Goal: Subscribe to service/newsletter

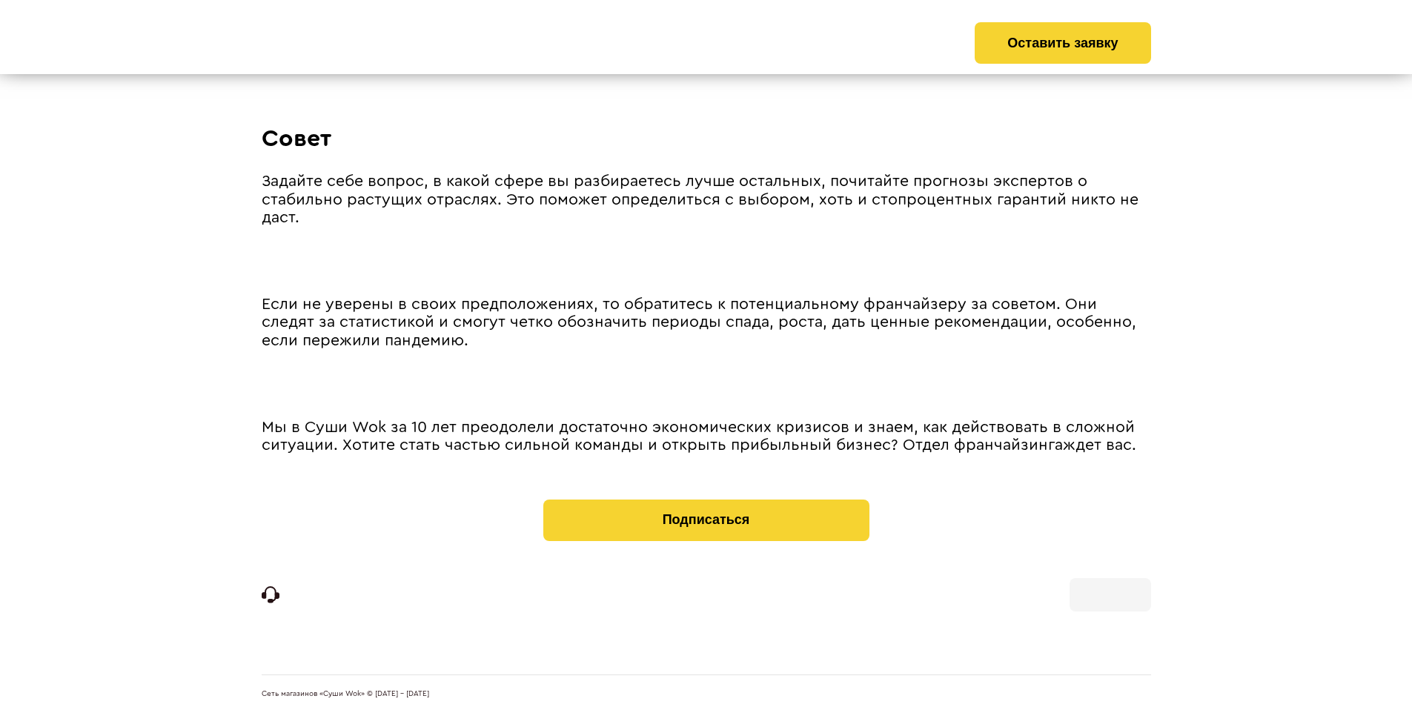
scroll to position [2054, 0]
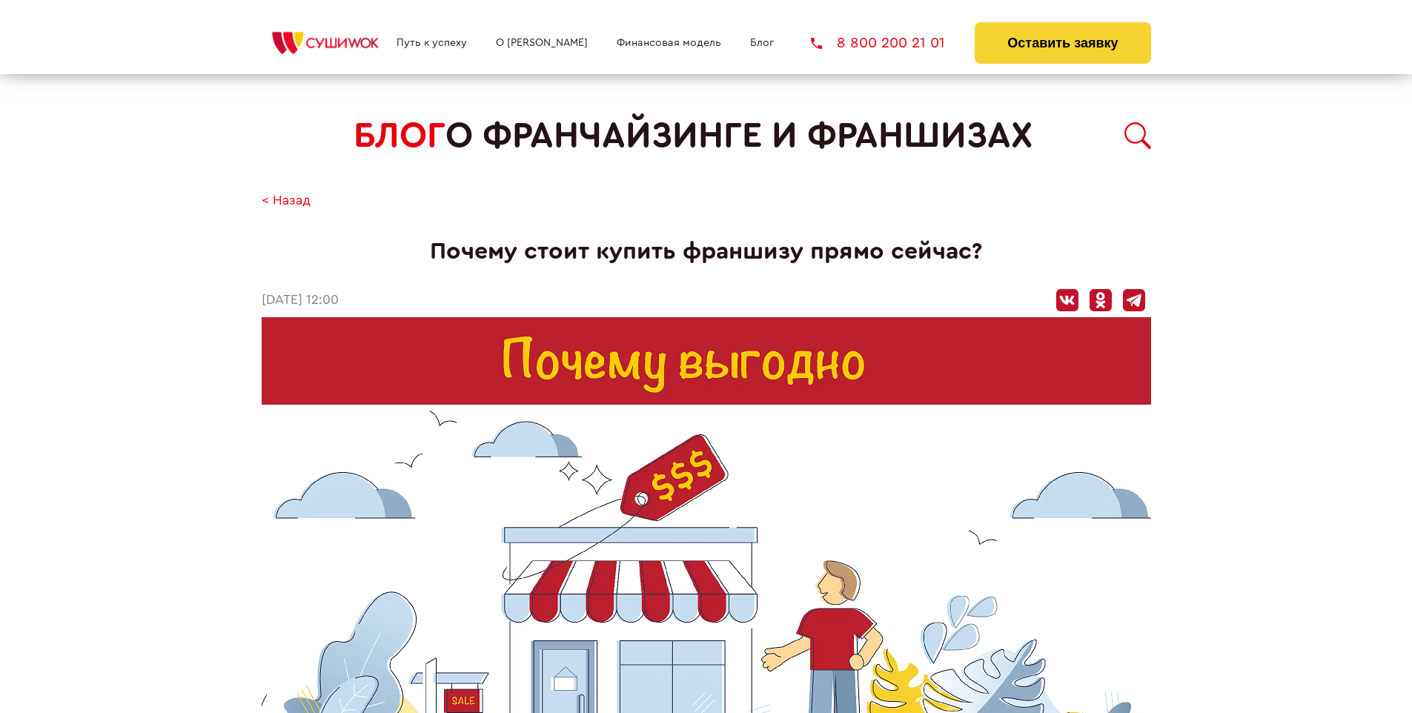
scroll to position [874, 0]
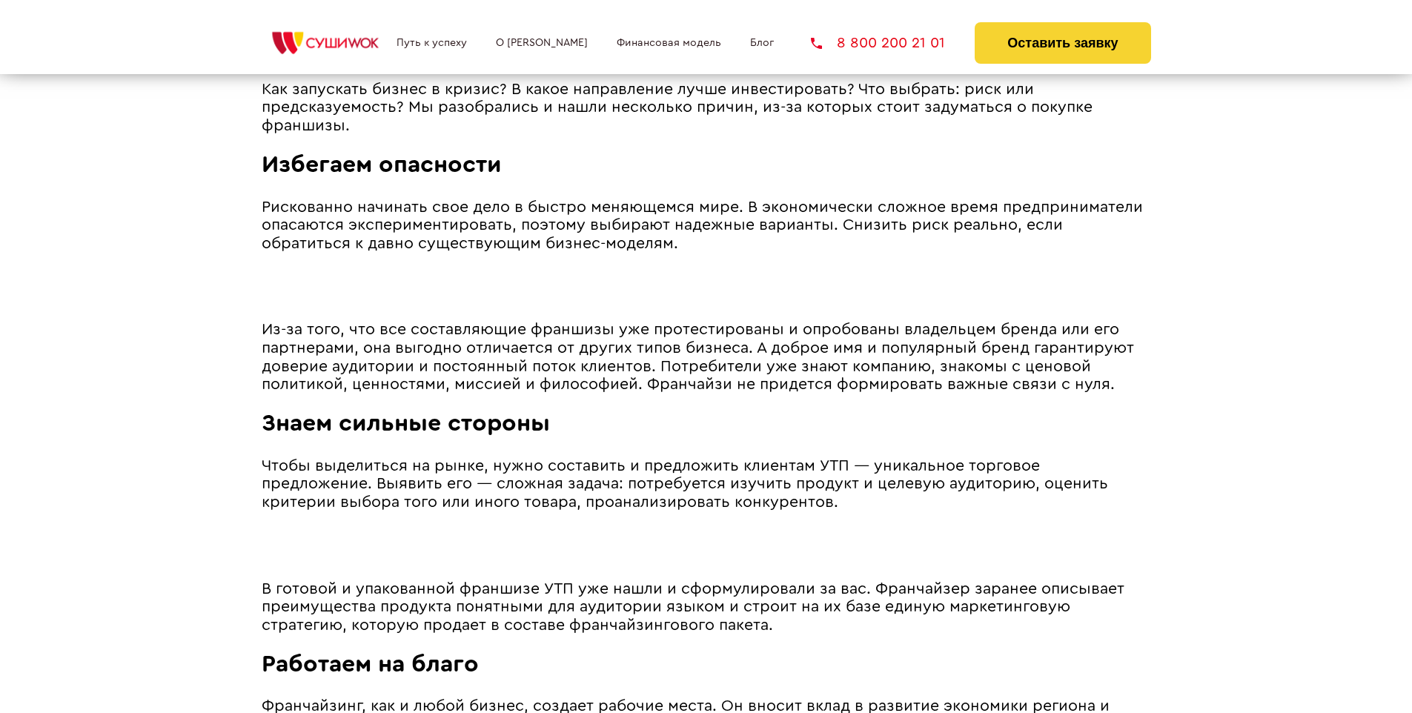
click at [695, 325] on span "Из-за того, что все составляющие франшизы уже протестированы и опробованы владе…" at bounding box center [698, 357] width 873 height 70
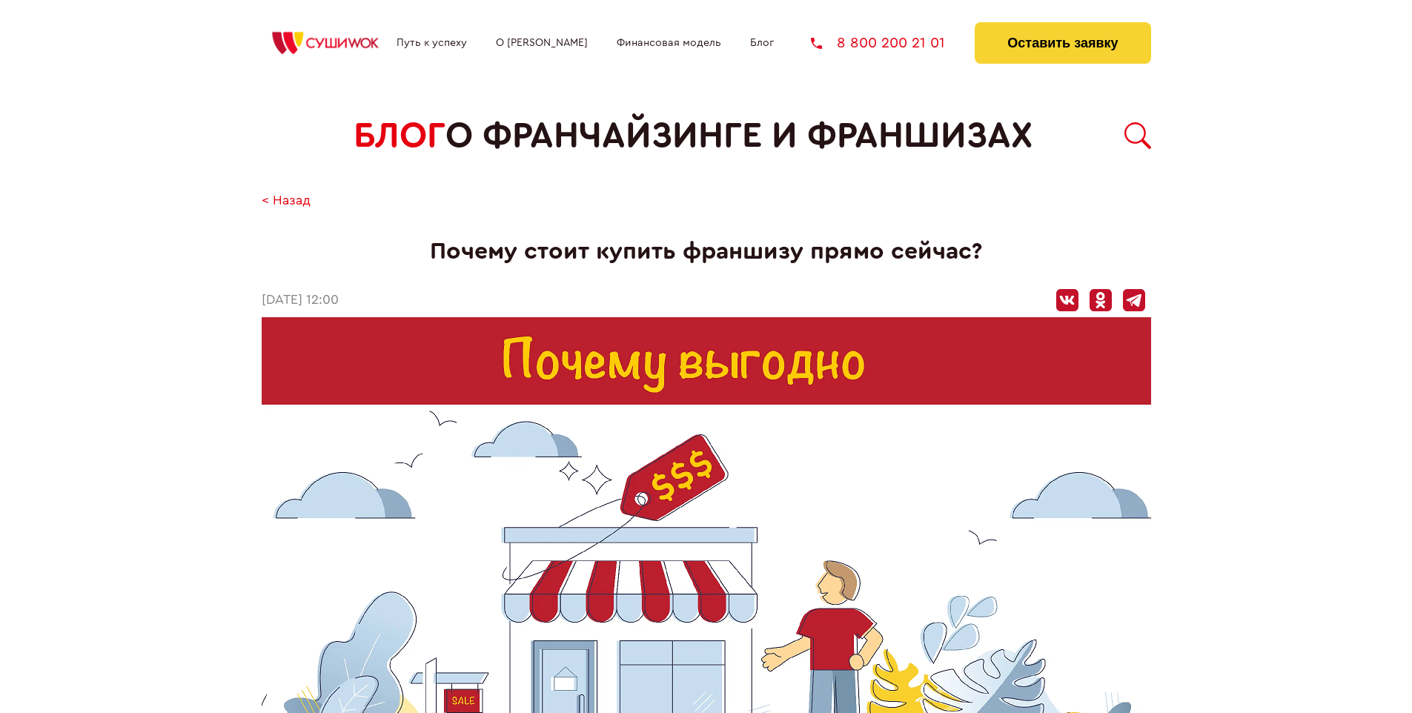
scroll to position [2073, 0]
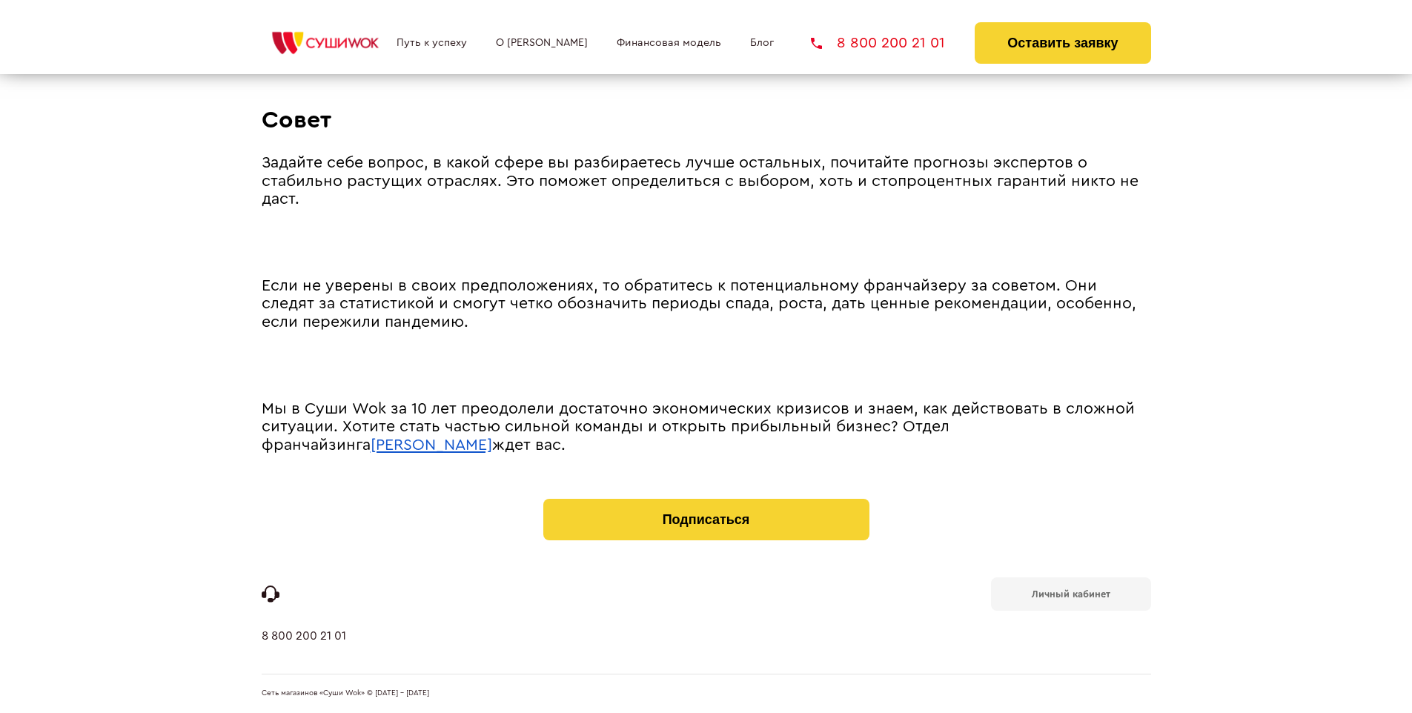
click at [1071, 593] on b "Личный кабинет" at bounding box center [1071, 594] width 79 height 10
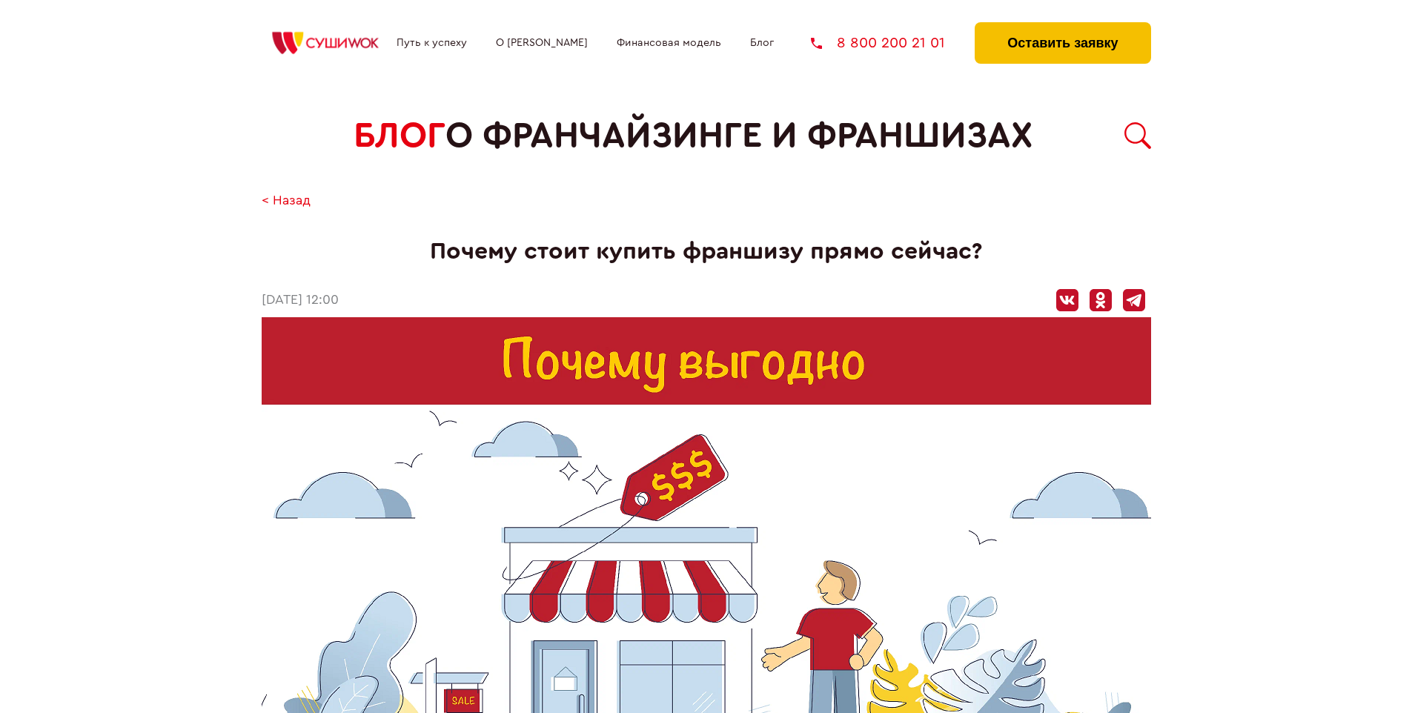
click at [1062, 26] on button "Оставить заявку" at bounding box center [1063, 43] width 176 height 42
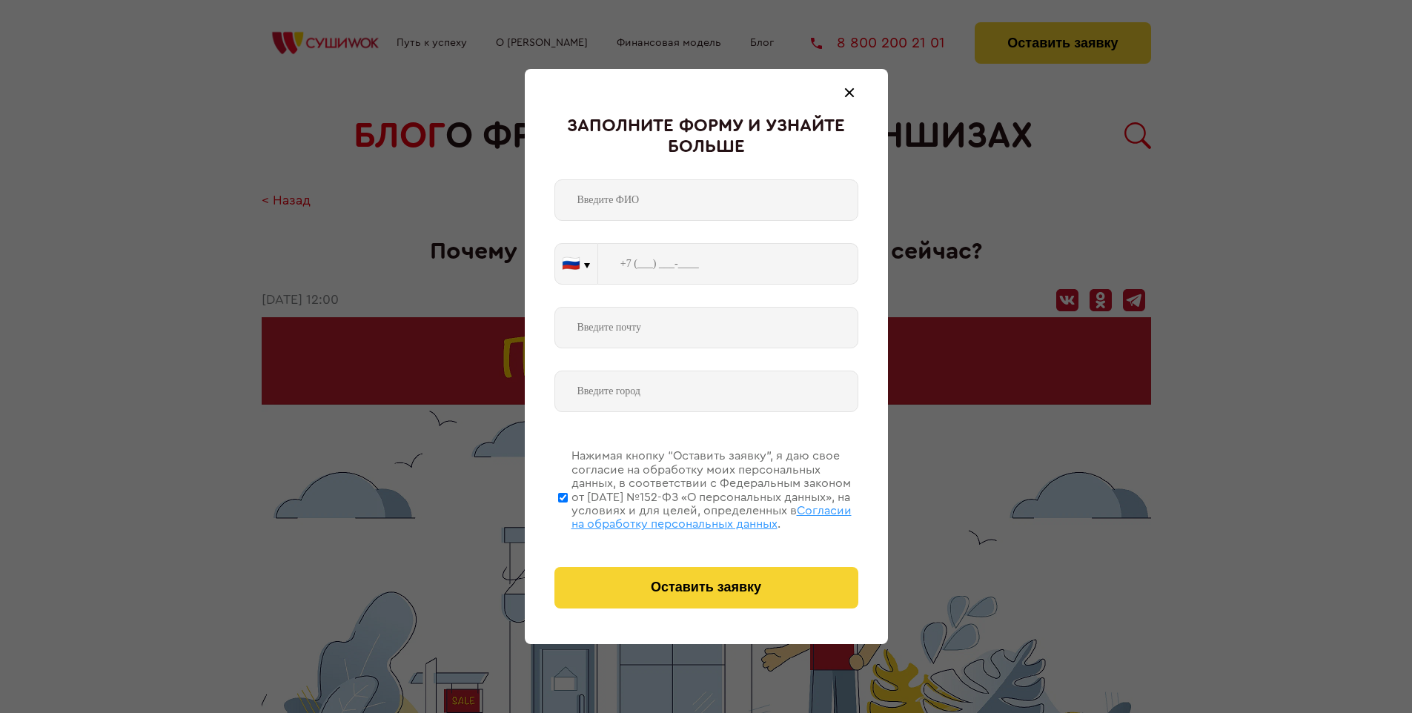
click at [687, 515] on span "Согласии на обработку персональных данных" at bounding box center [712, 517] width 280 height 25
click at [568, 515] on input "Нажимая кнопку “Оставить заявку”, я даю свое согласие на обработку моих персона…" at bounding box center [563, 497] width 10 height 119
checkbox input "false"
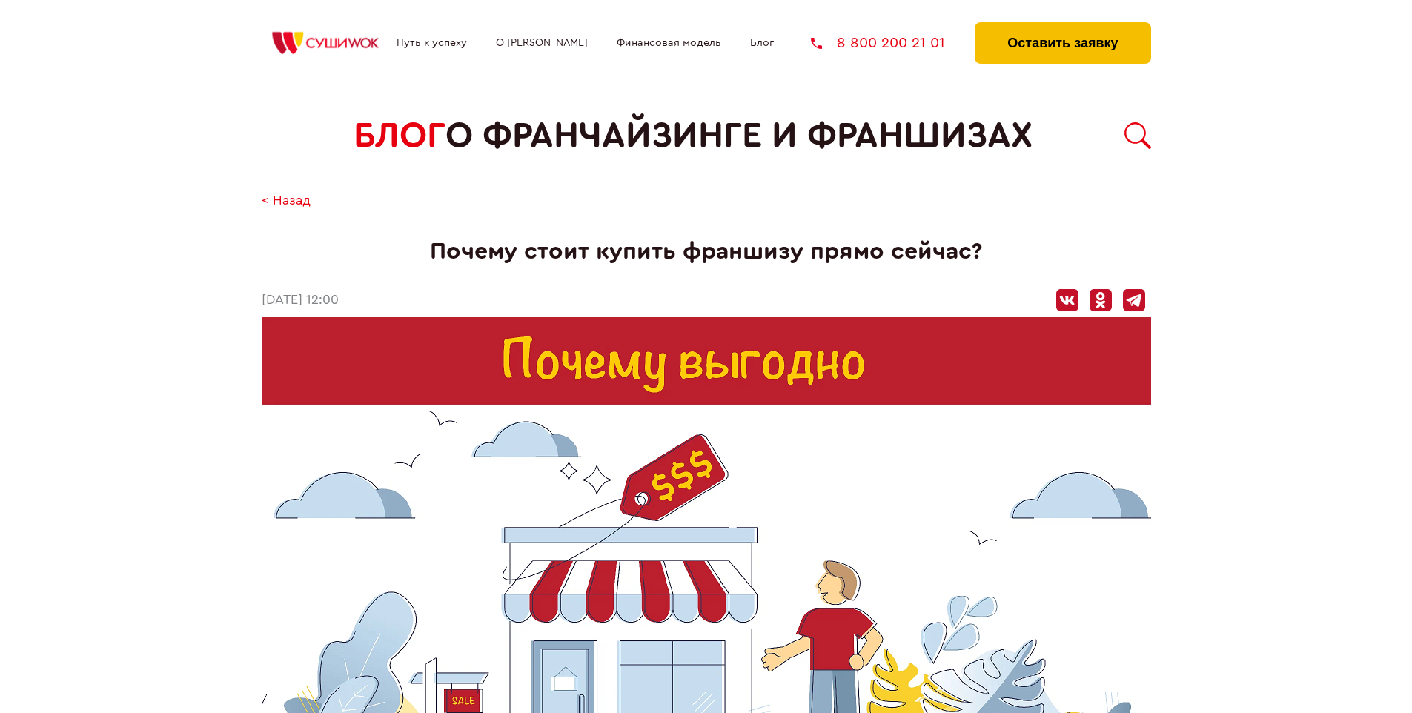
click at [1062, 26] on button "Оставить заявку" at bounding box center [1063, 43] width 176 height 42
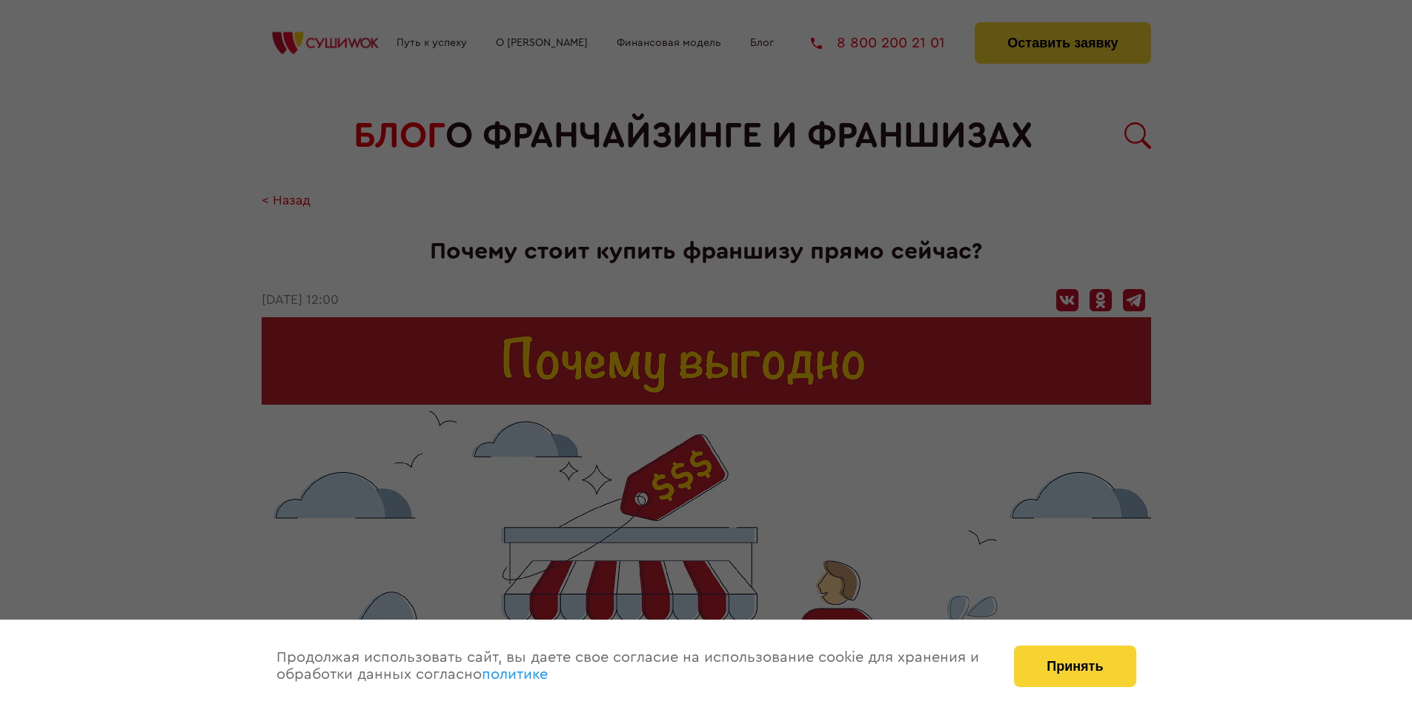
scroll to position [2073, 0]
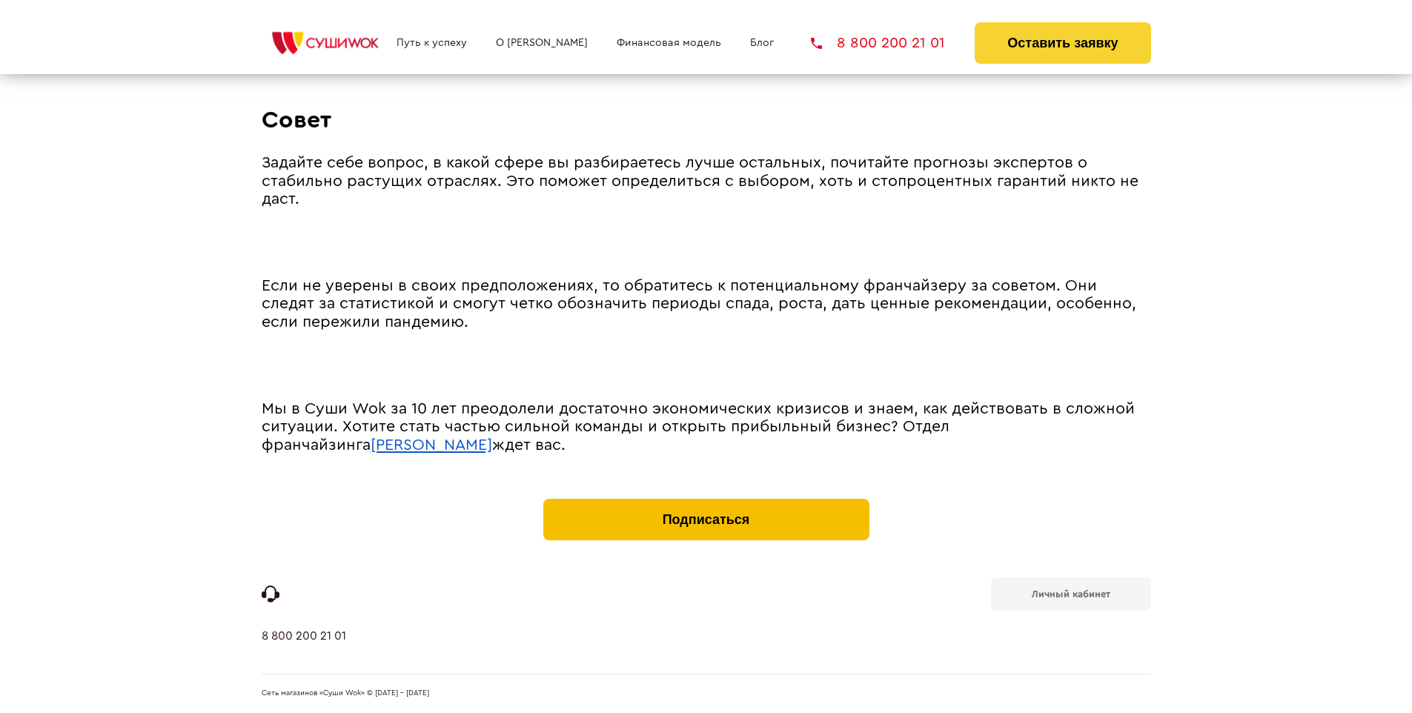
click at [706, 503] on button "Подписаться" at bounding box center [706, 520] width 326 height 42
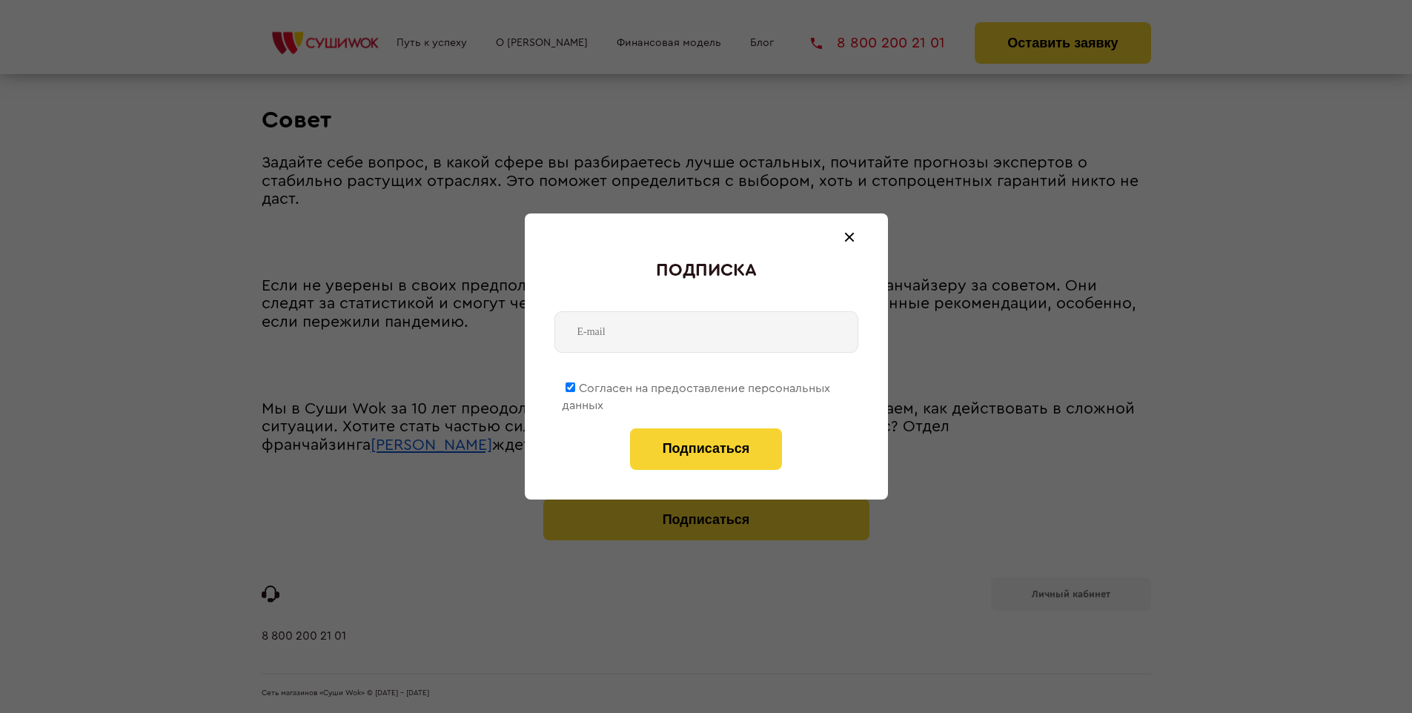
click at [697, 386] on span "Согласен на предоставление персональных данных" at bounding box center [696, 397] width 268 height 29
click at [575, 386] on input "Согласен на предоставление персональных данных" at bounding box center [571, 388] width 10 height 10
checkbox input "false"
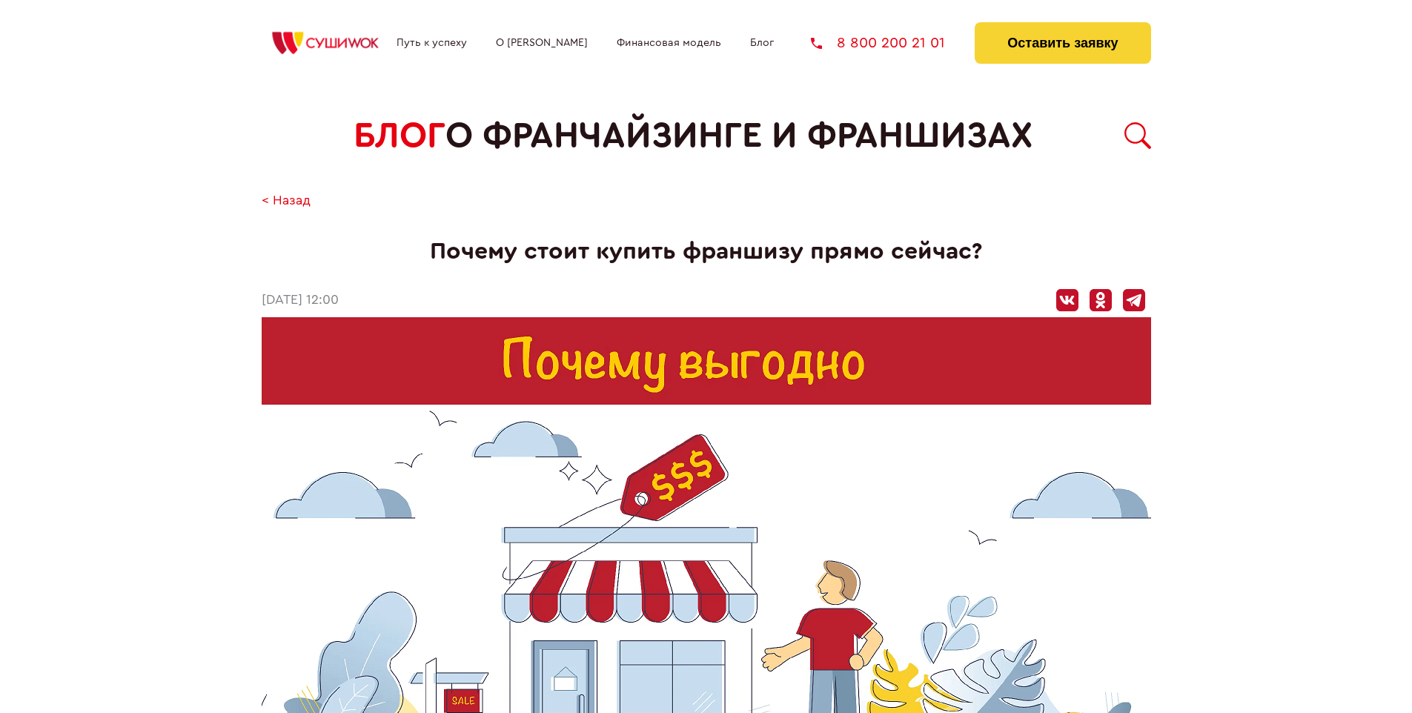
scroll to position [2073, 0]
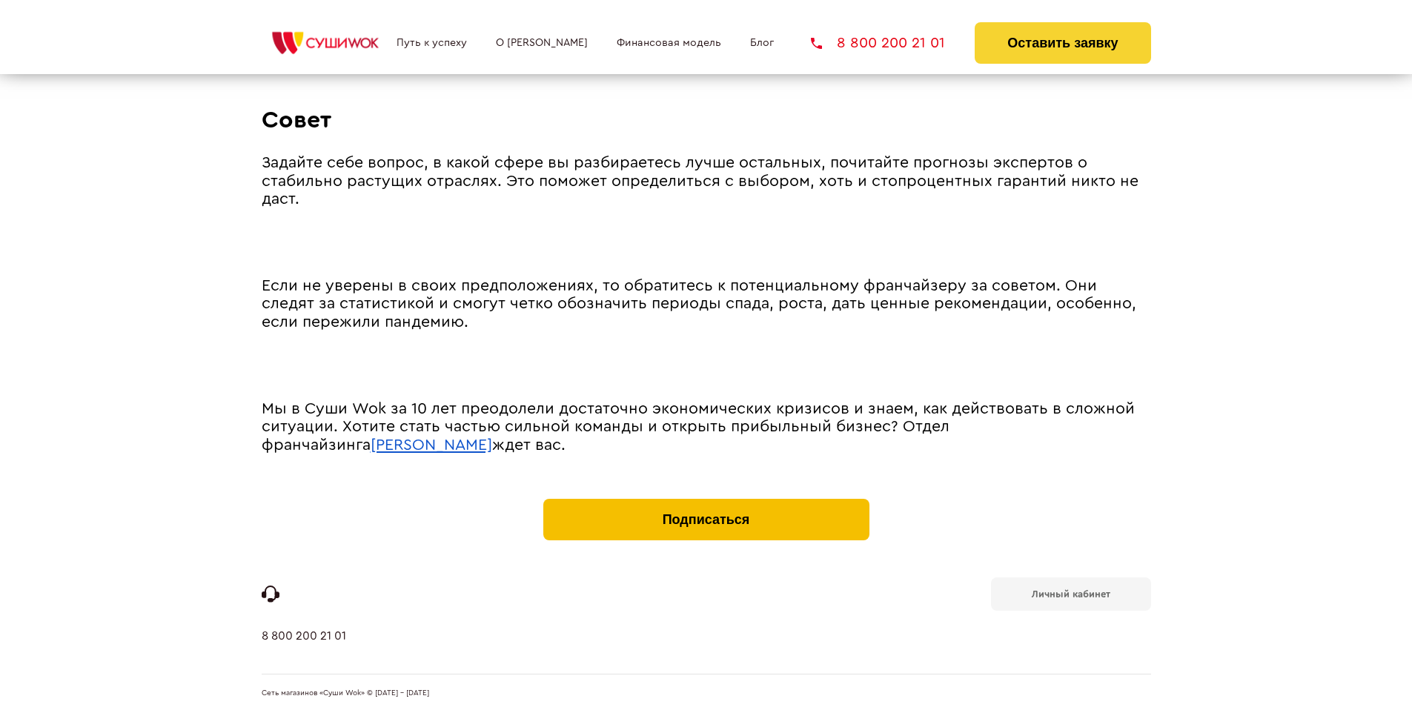
click at [706, 503] on button "Подписаться" at bounding box center [706, 520] width 326 height 42
